Goal: Transaction & Acquisition: Purchase product/service

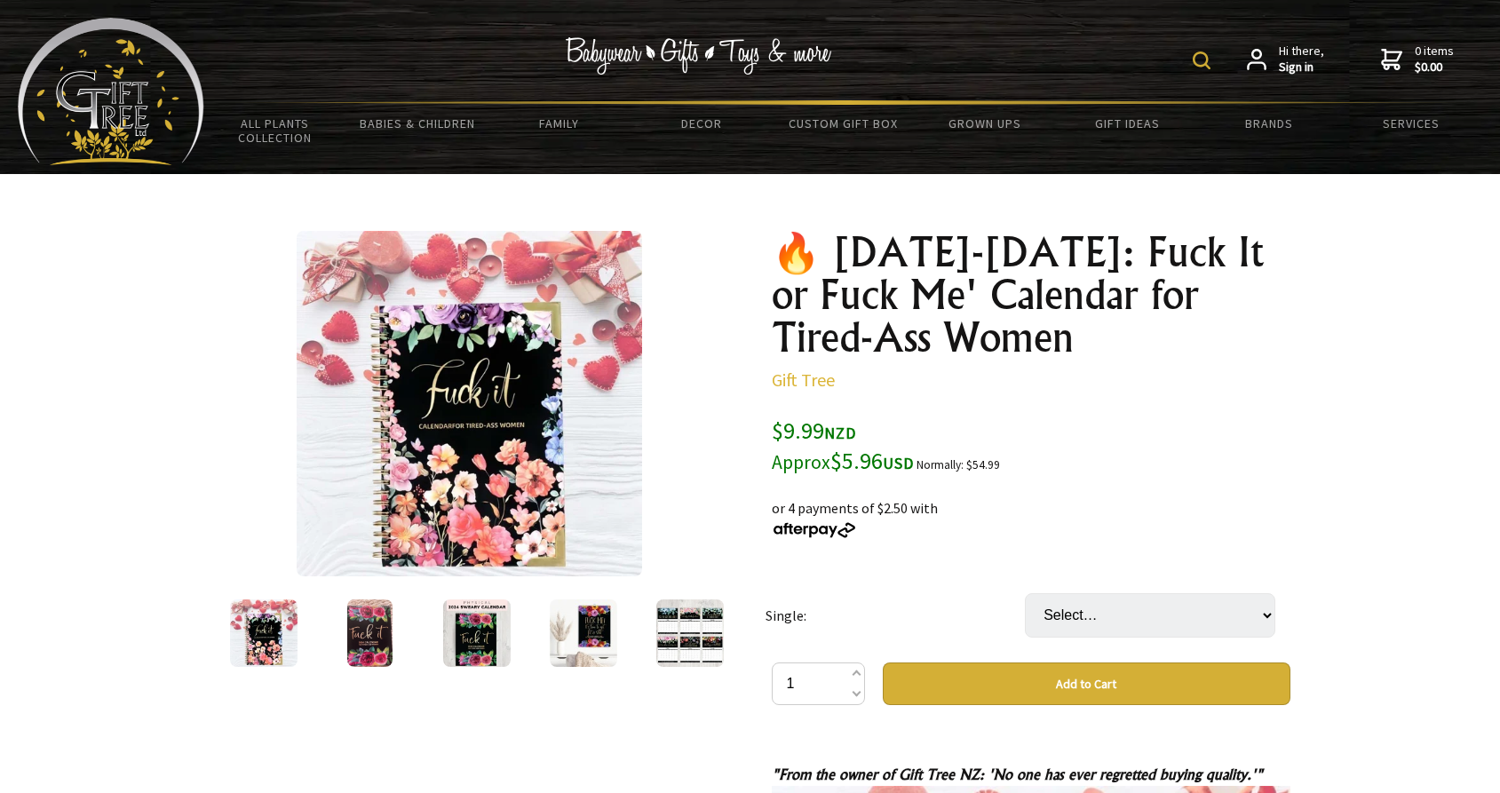
click at [1206, 61] on img at bounding box center [1202, 61] width 18 height 18
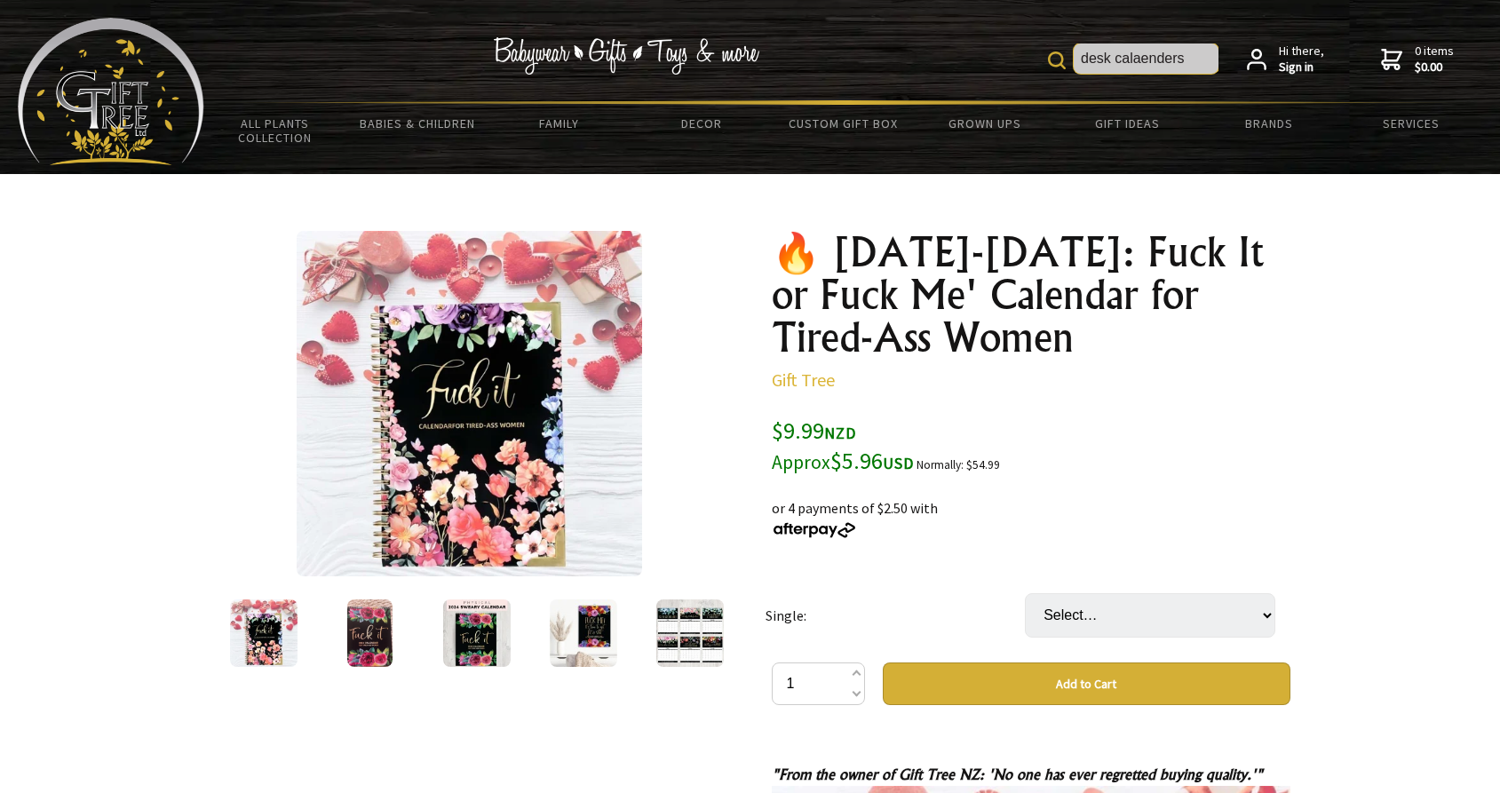
type input "desk calaenders"
click at [1144, 59] on input "desk calaenders" at bounding box center [1146, 59] width 145 height 30
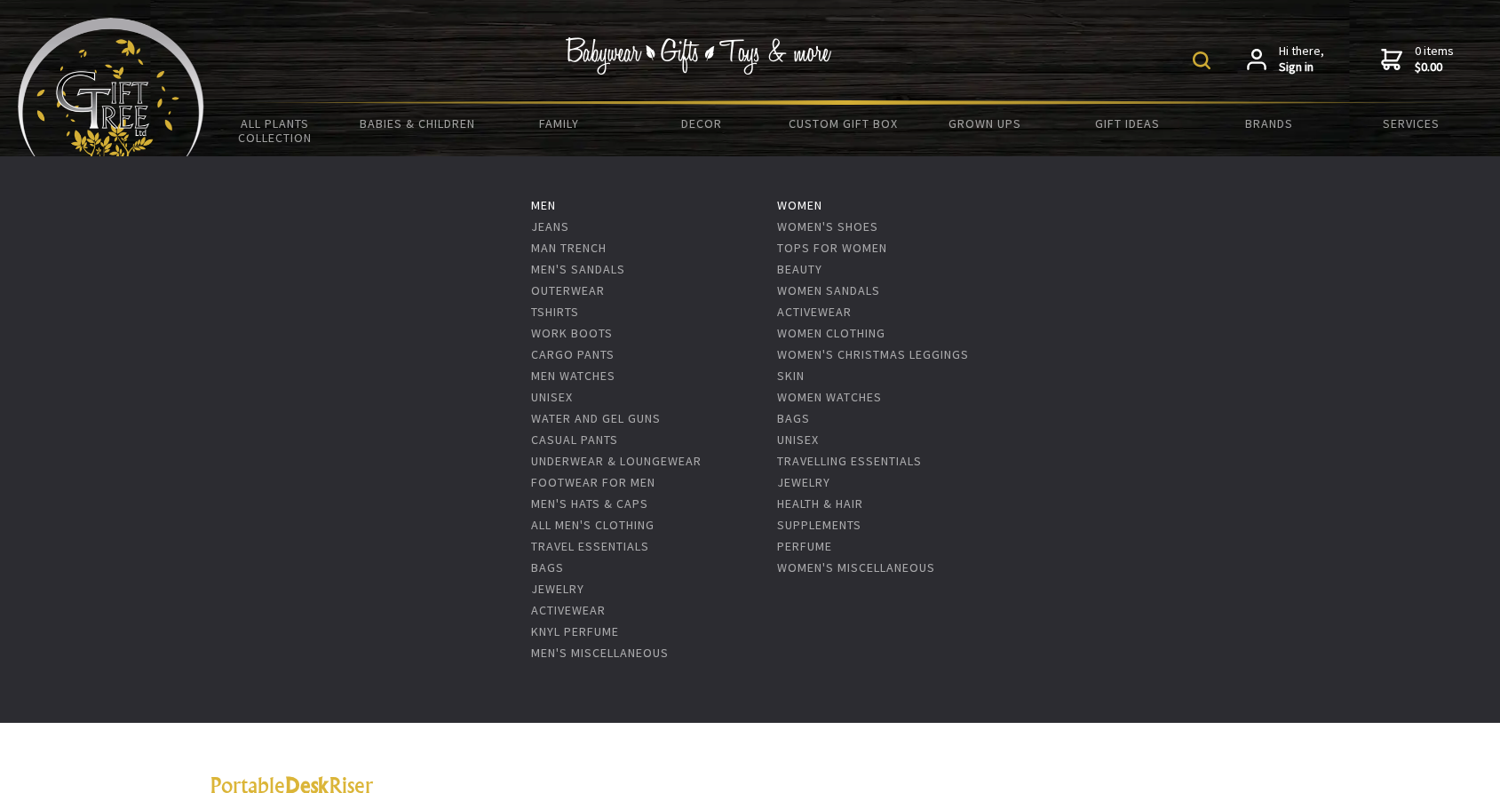
click at [498, 294] on ul "Men Jeans Man Trench Men's Sandals Outerwear Tshirts Work Boots Cargo Pants Men…" at bounding box center [750, 439] width 1500 height 567
drag, startPoint x: 470, startPoint y: 289, endPoint x: 1015, endPoint y: 142, distance: 564.8
click at [478, 286] on ul "Men Jeans Man Trench Men's Sandals Outerwear Tshirts Work Boots Cargo Pants Men…" at bounding box center [750, 439] width 1500 height 567
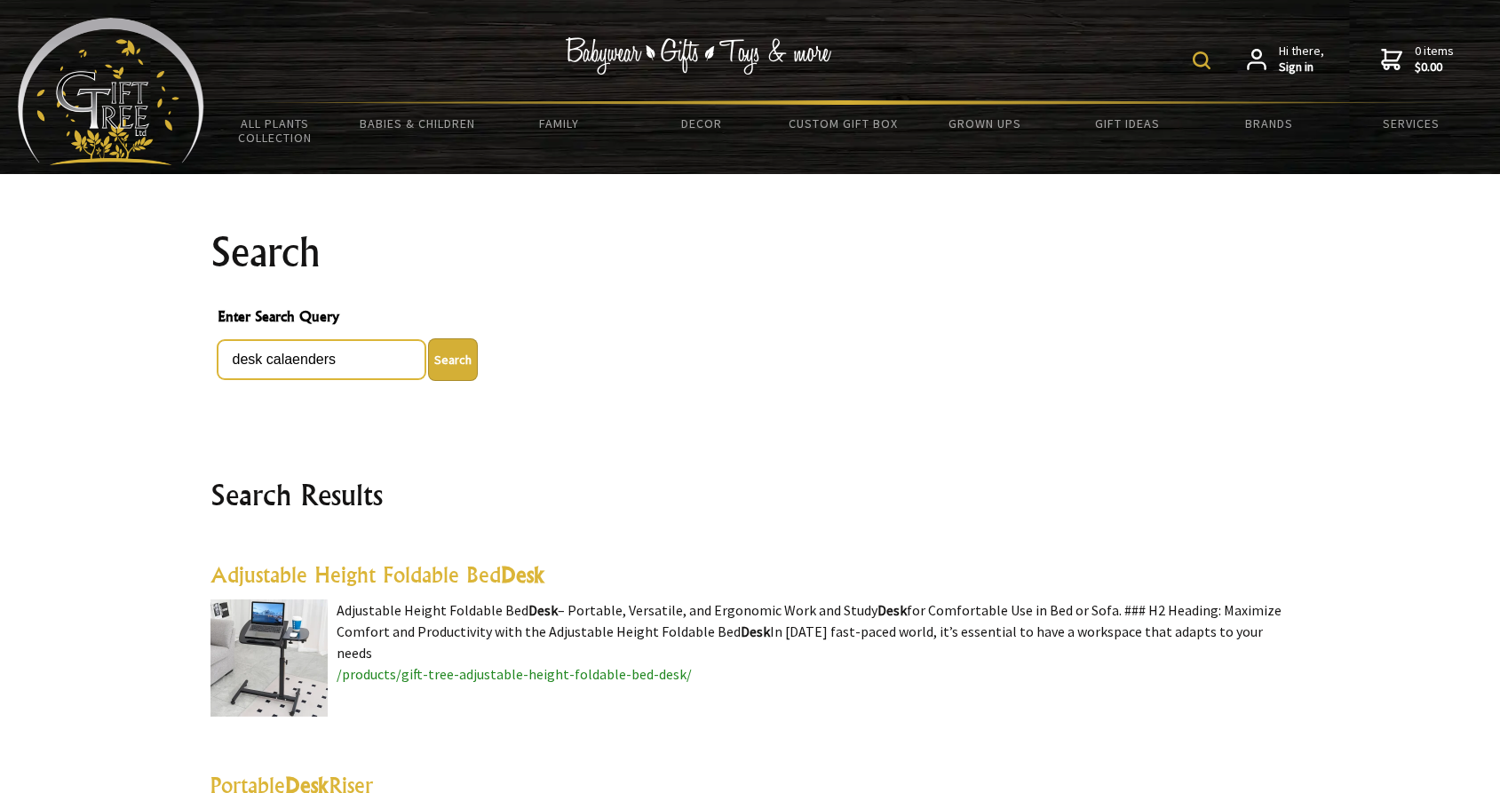
click at [293, 360] on input "desk calaenders" at bounding box center [322, 359] width 208 height 39
click at [353, 357] on input "desk calendenders" at bounding box center [322, 359] width 208 height 39
type input "desk calenders"
click at [445, 361] on button "Search" at bounding box center [453, 359] width 50 height 43
